Goal: Task Accomplishment & Management: Use online tool/utility

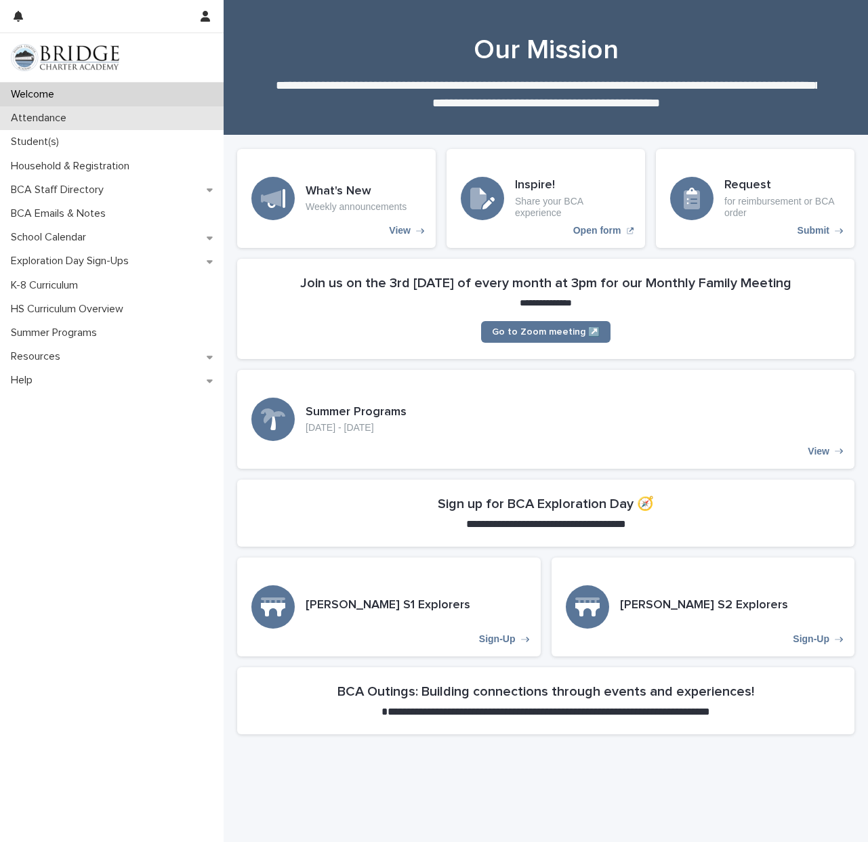
click at [91, 129] on div "Attendance" at bounding box center [112, 118] width 224 height 24
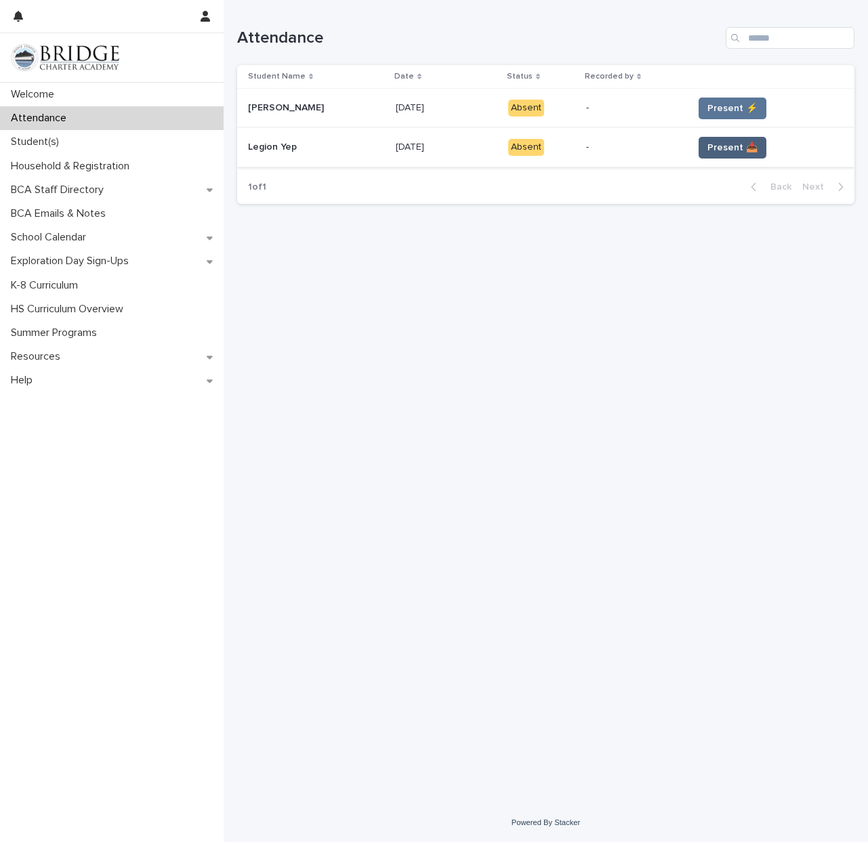
click at [714, 154] on span "Present 📥" at bounding box center [732, 148] width 50 height 14
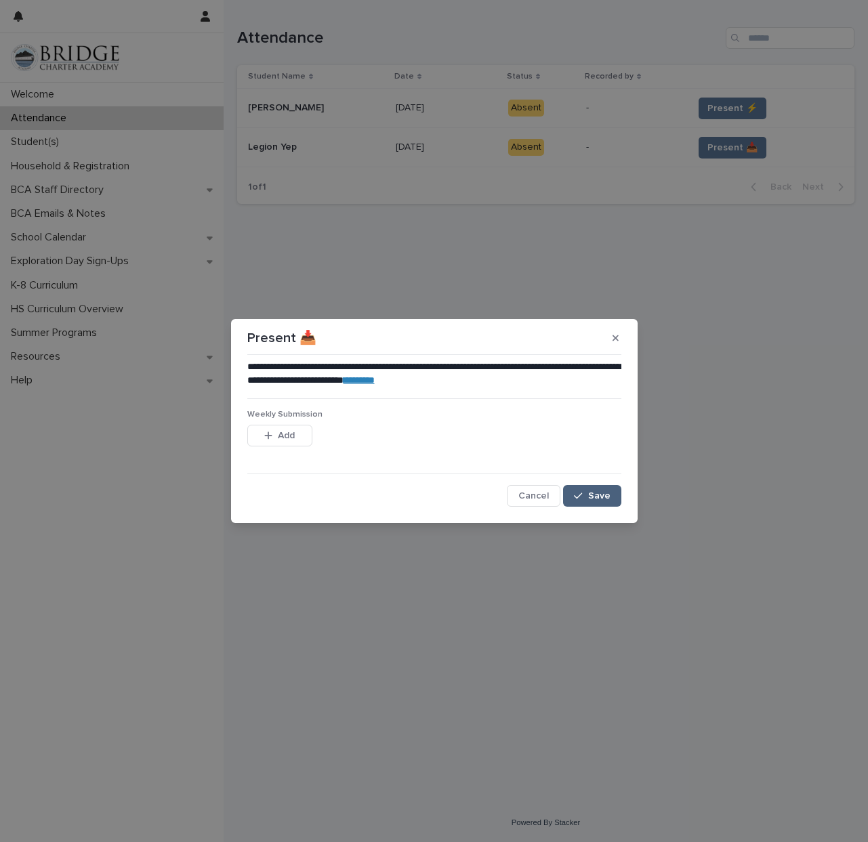
click at [590, 493] on span "Save" at bounding box center [599, 495] width 22 height 9
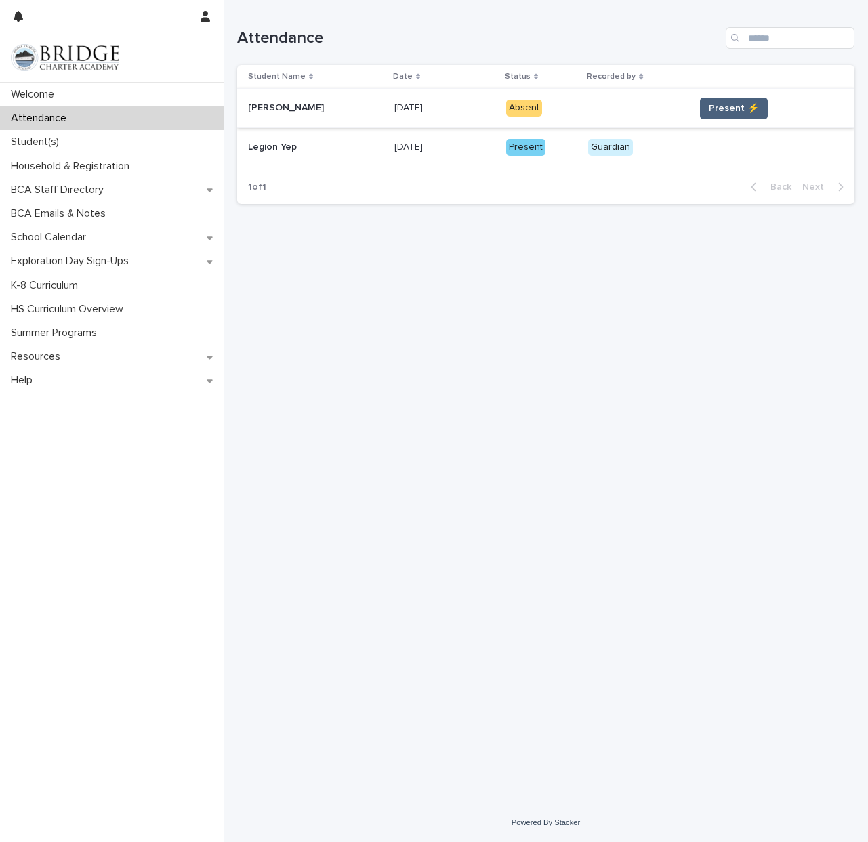
click at [717, 100] on button "Present ⚡" at bounding box center [734, 109] width 68 height 22
click at [714, 112] on span "Present ⚡" at bounding box center [734, 109] width 50 height 14
click at [718, 111] on span "Present ⚡" at bounding box center [734, 109] width 50 height 14
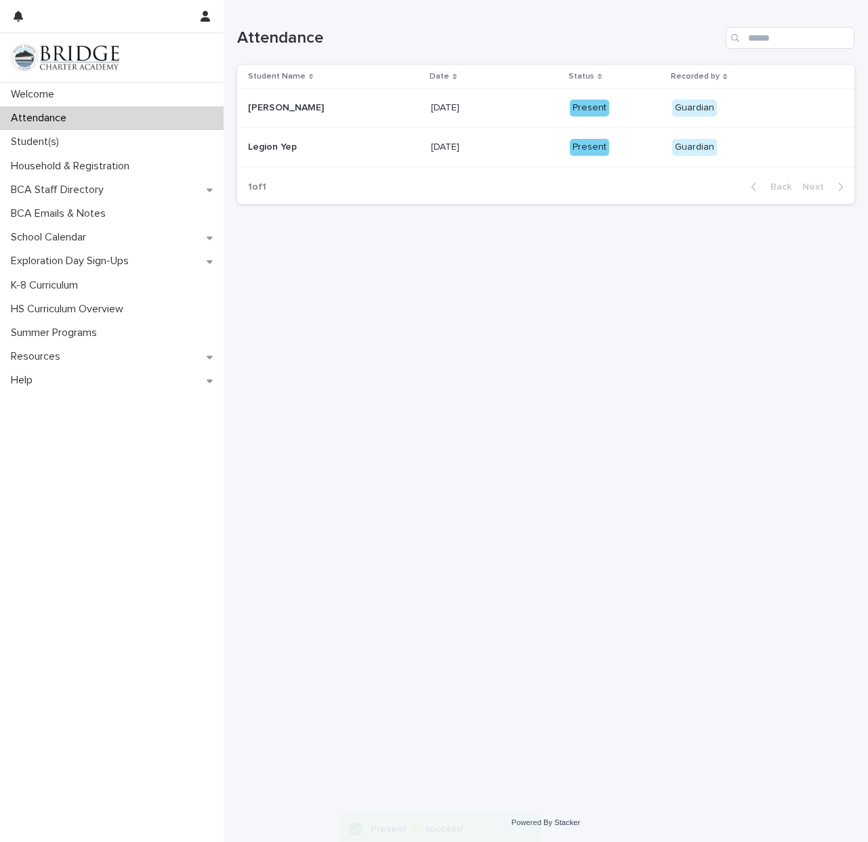
click at [718, 111] on p "Guardian" at bounding box center [732, 108] width 121 height 17
